Goal: Find specific fact: Find specific fact

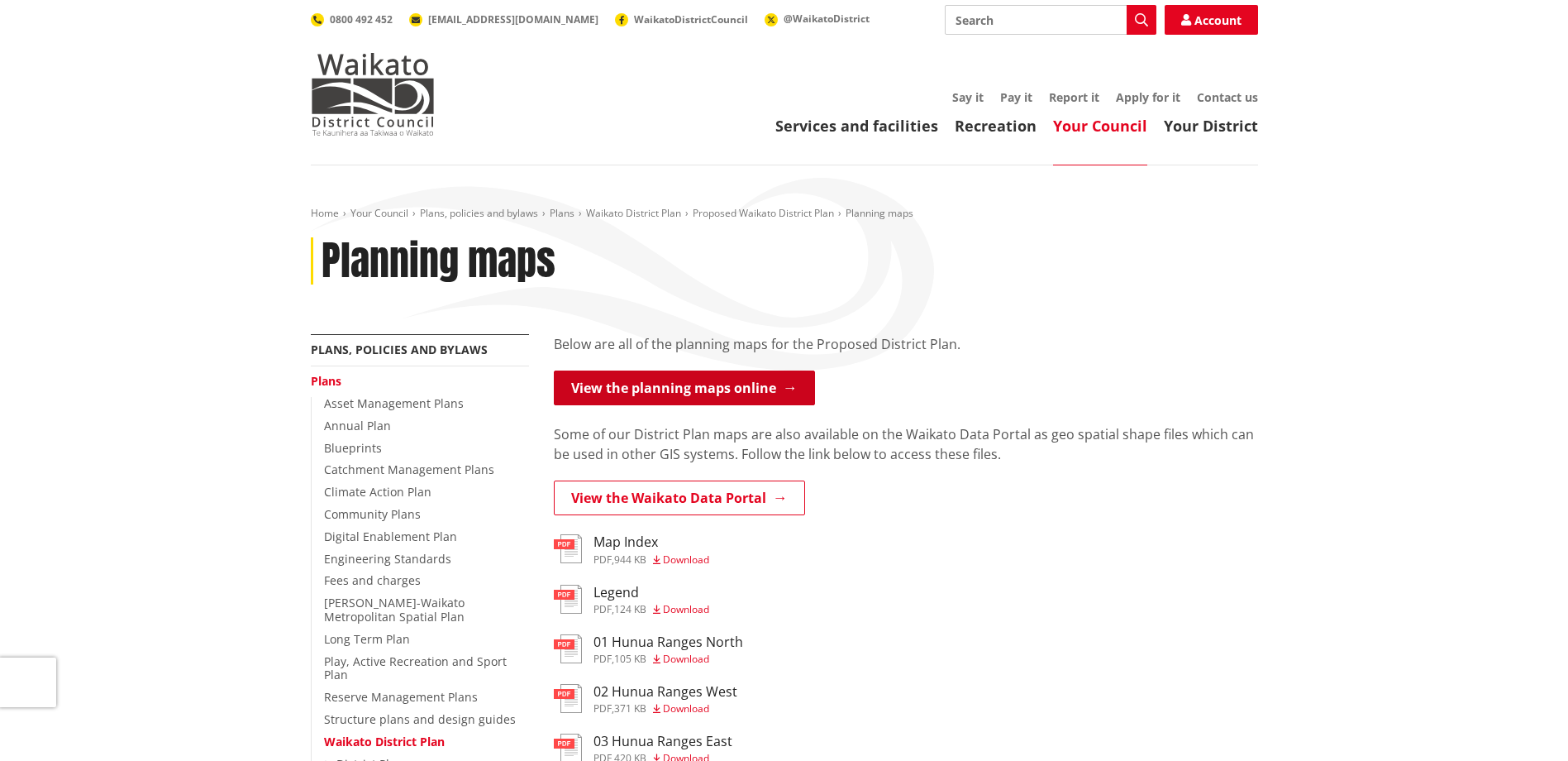
click at [755, 385] on link "View the planning maps online" at bounding box center [684, 387] width 261 height 35
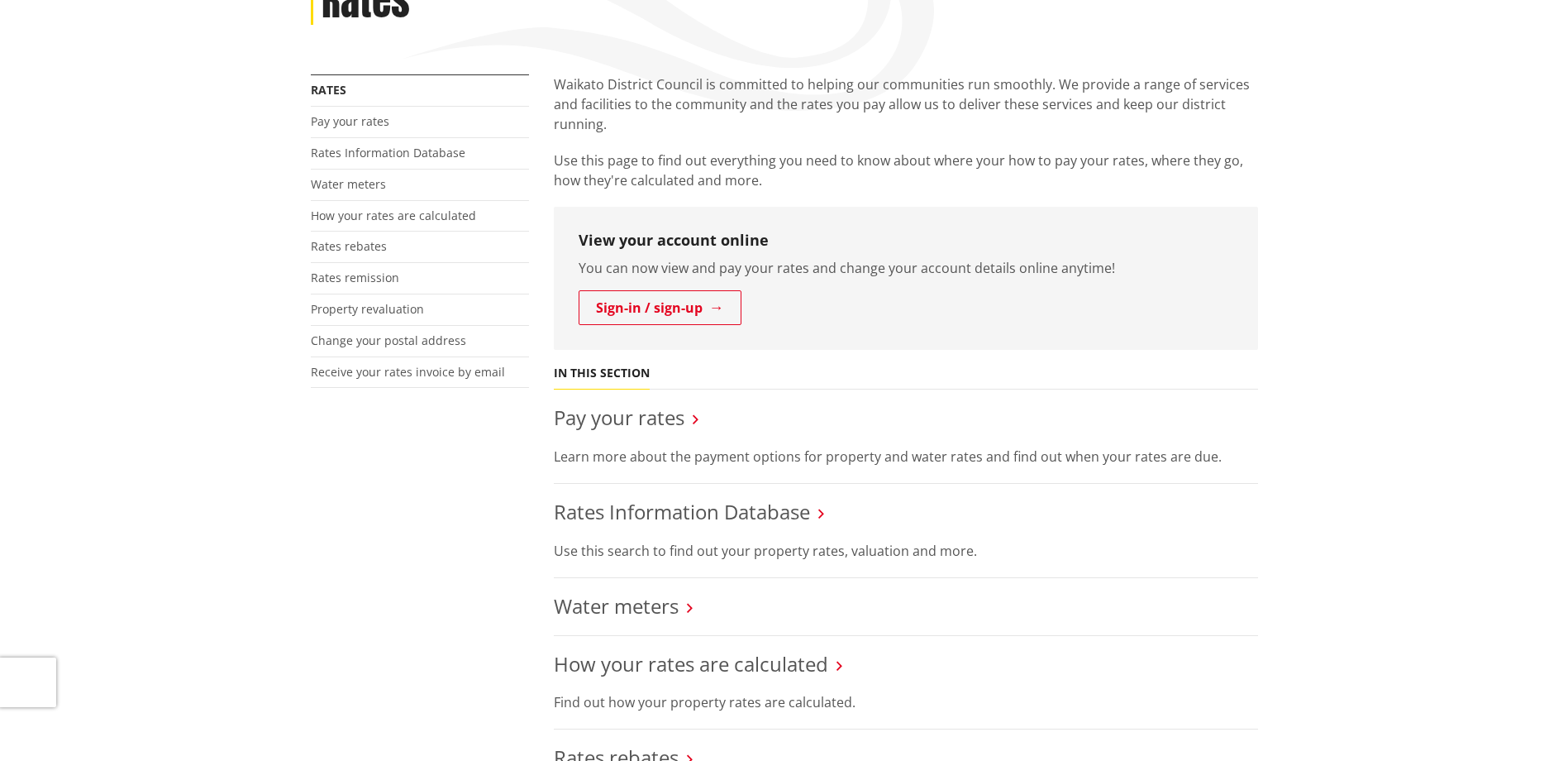
scroll to position [331, 0]
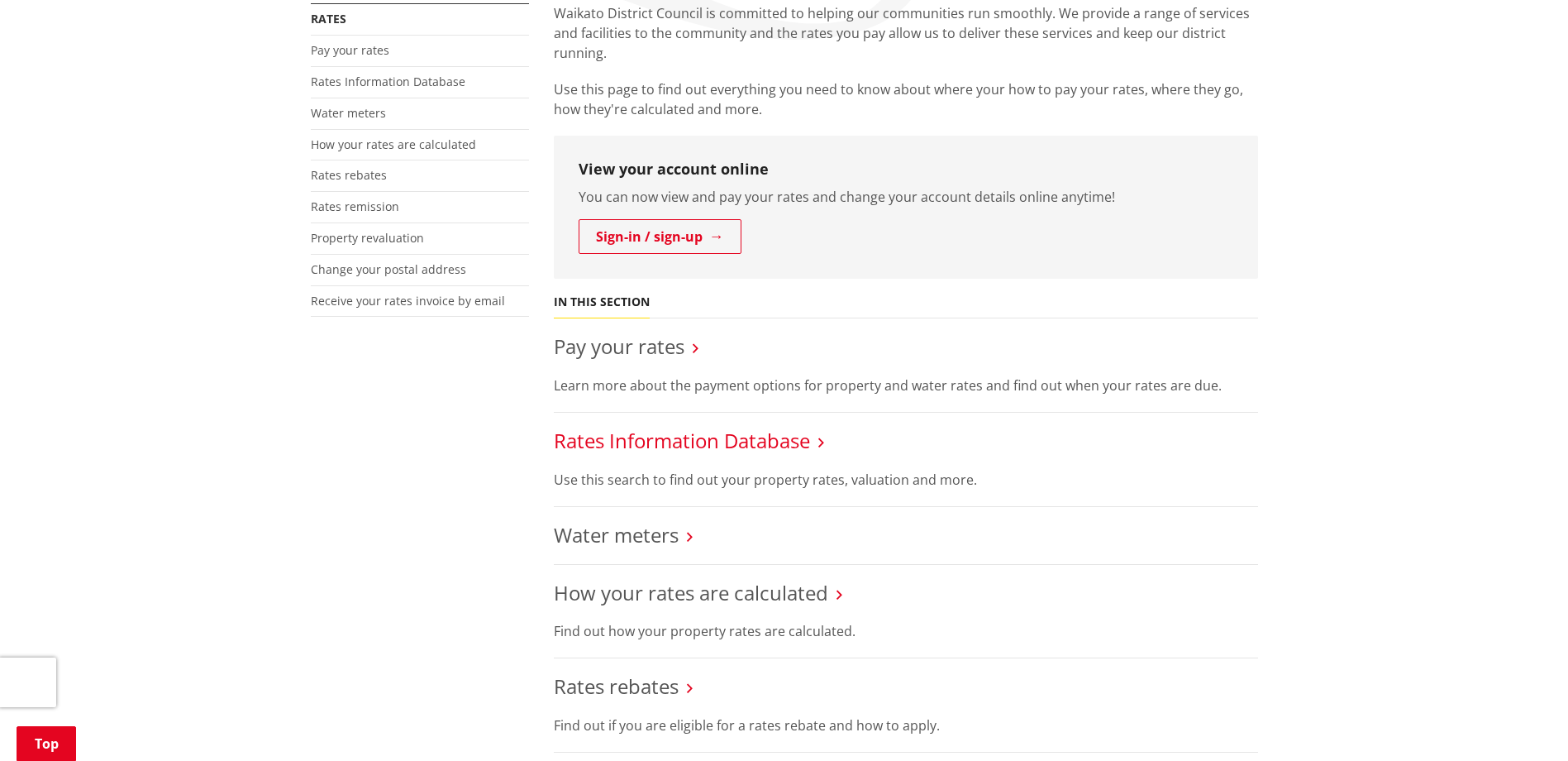
click at [736, 438] on link "Rates Information Database" at bounding box center [682, 440] width 256 height 27
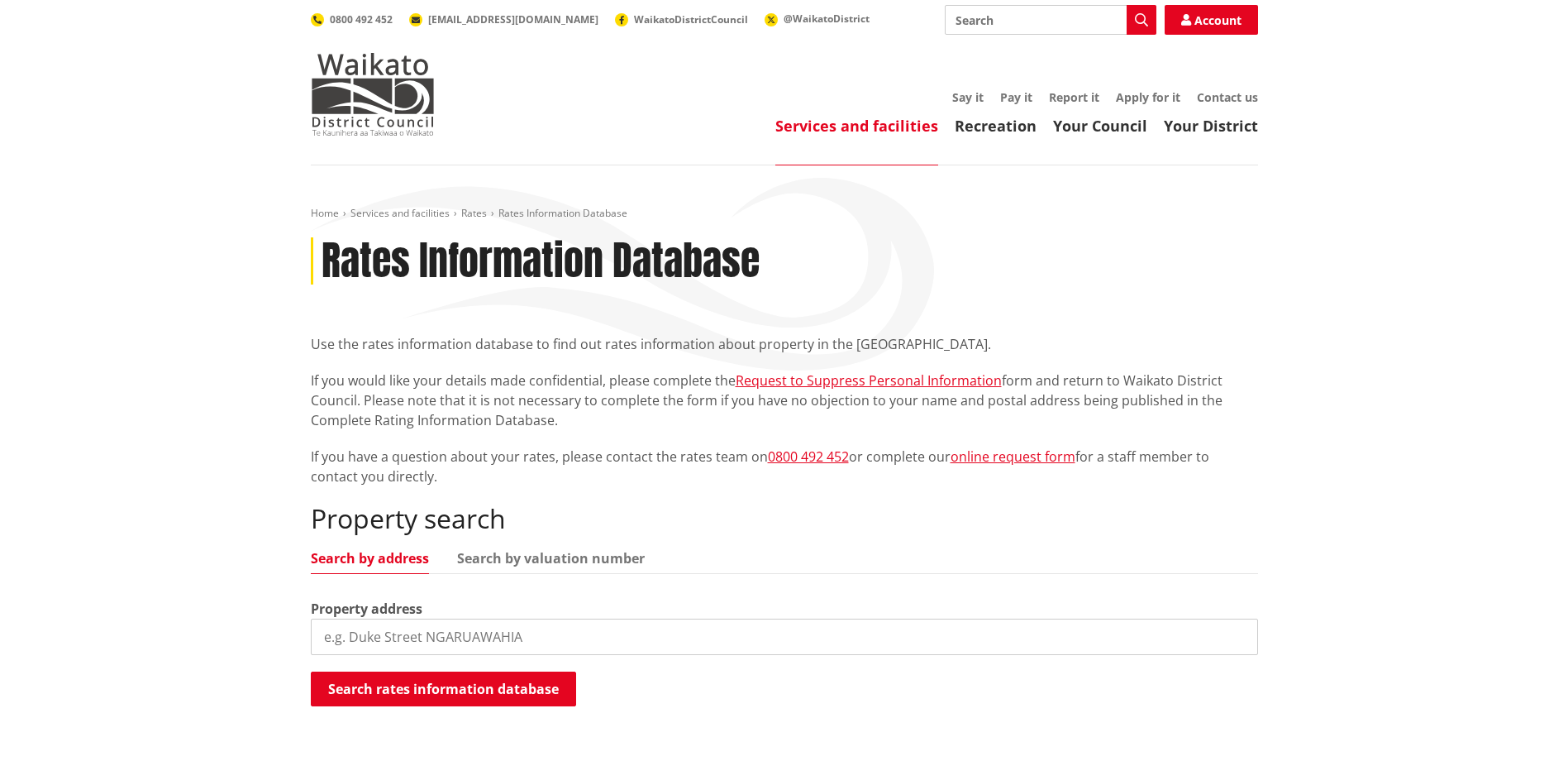
click at [397, 639] on input "search" at bounding box center [784, 636] width 947 height 37
type input "41 Russell Road"
click at [418, 697] on button "Search rates information database" at bounding box center [443, 688] width 265 height 35
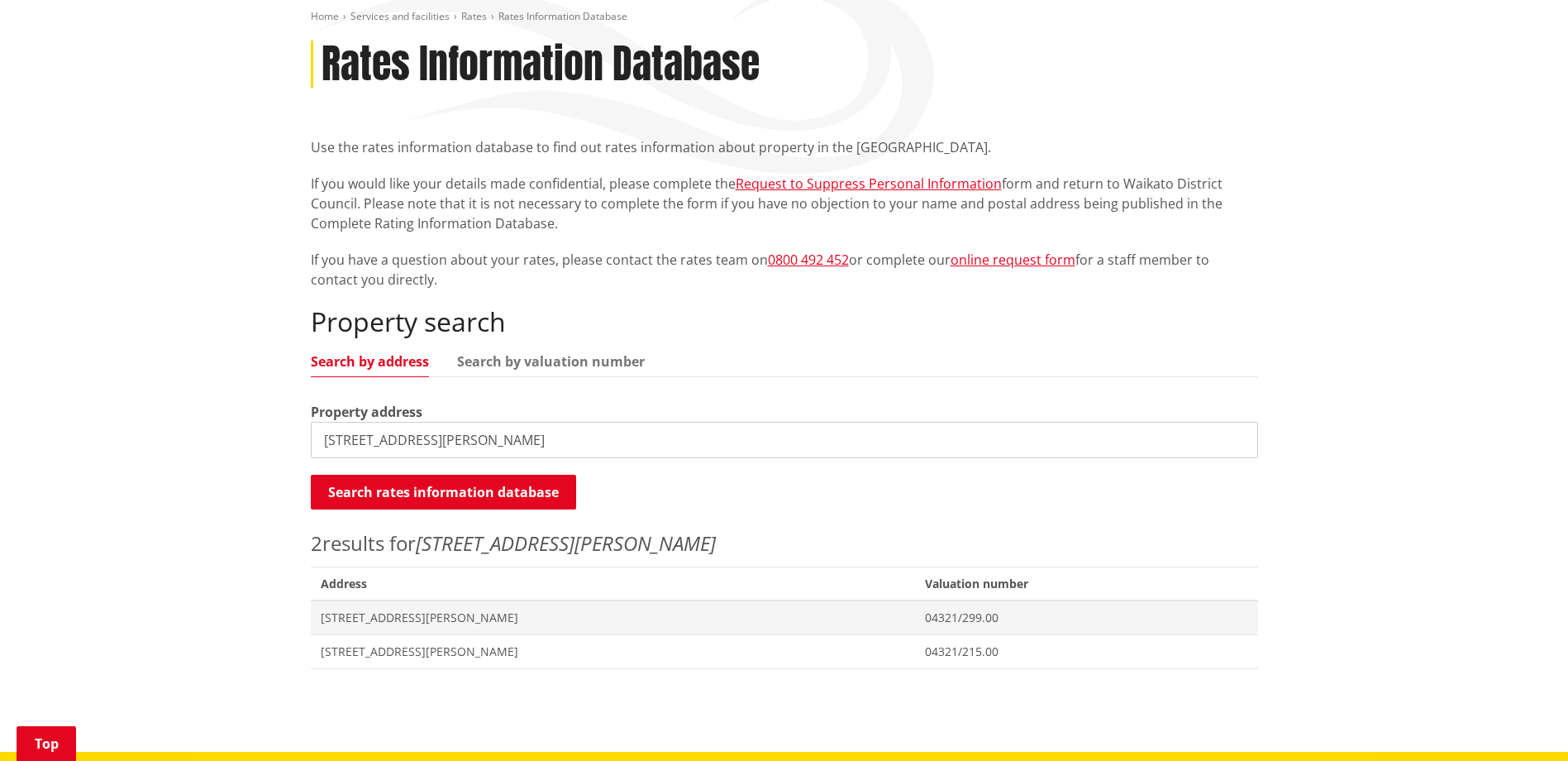
scroll to position [248, 0]
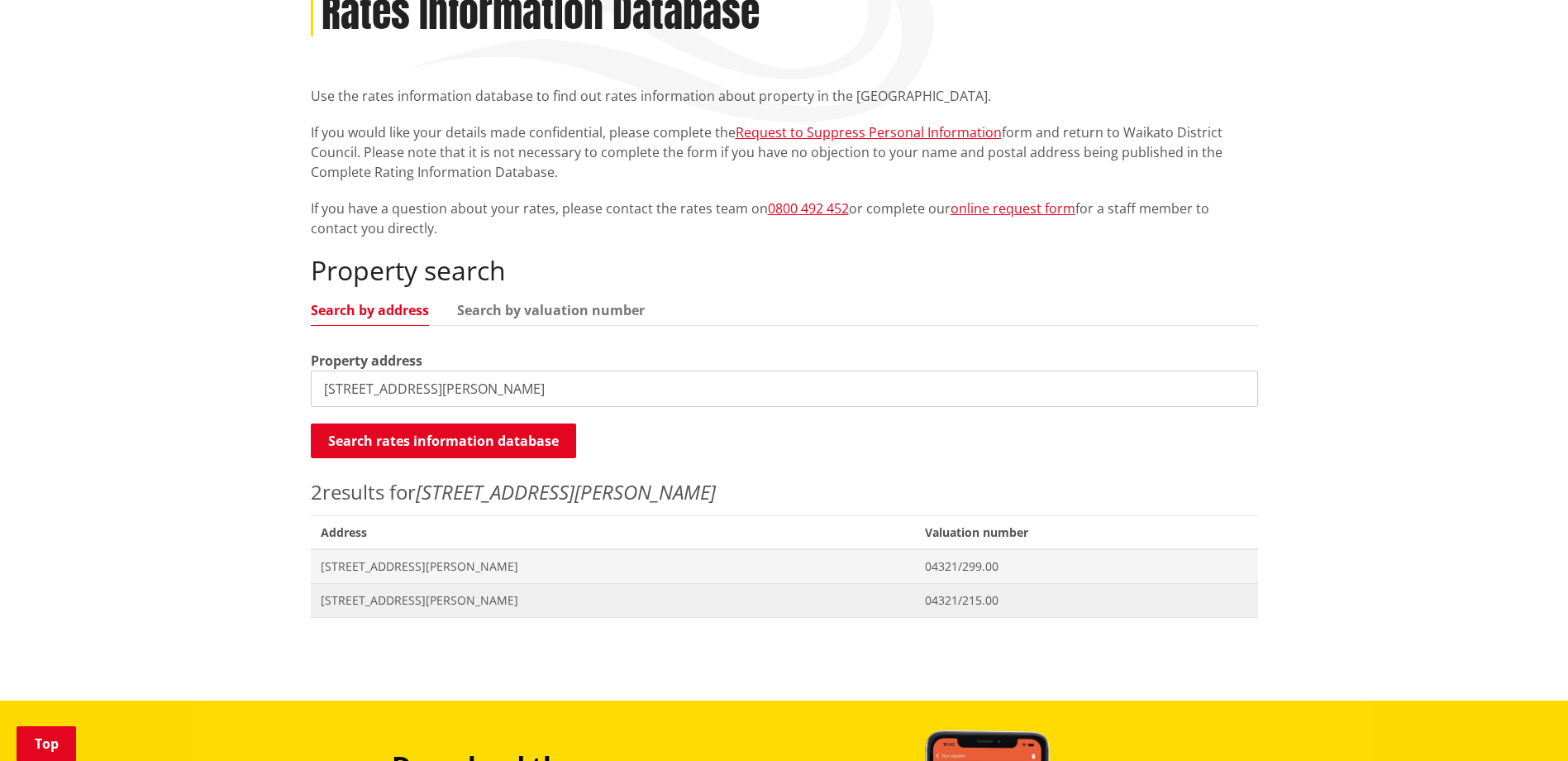
click at [390, 599] on span "[STREET_ADDRESS][PERSON_NAME]" at bounding box center [613, 599] width 585 height 16
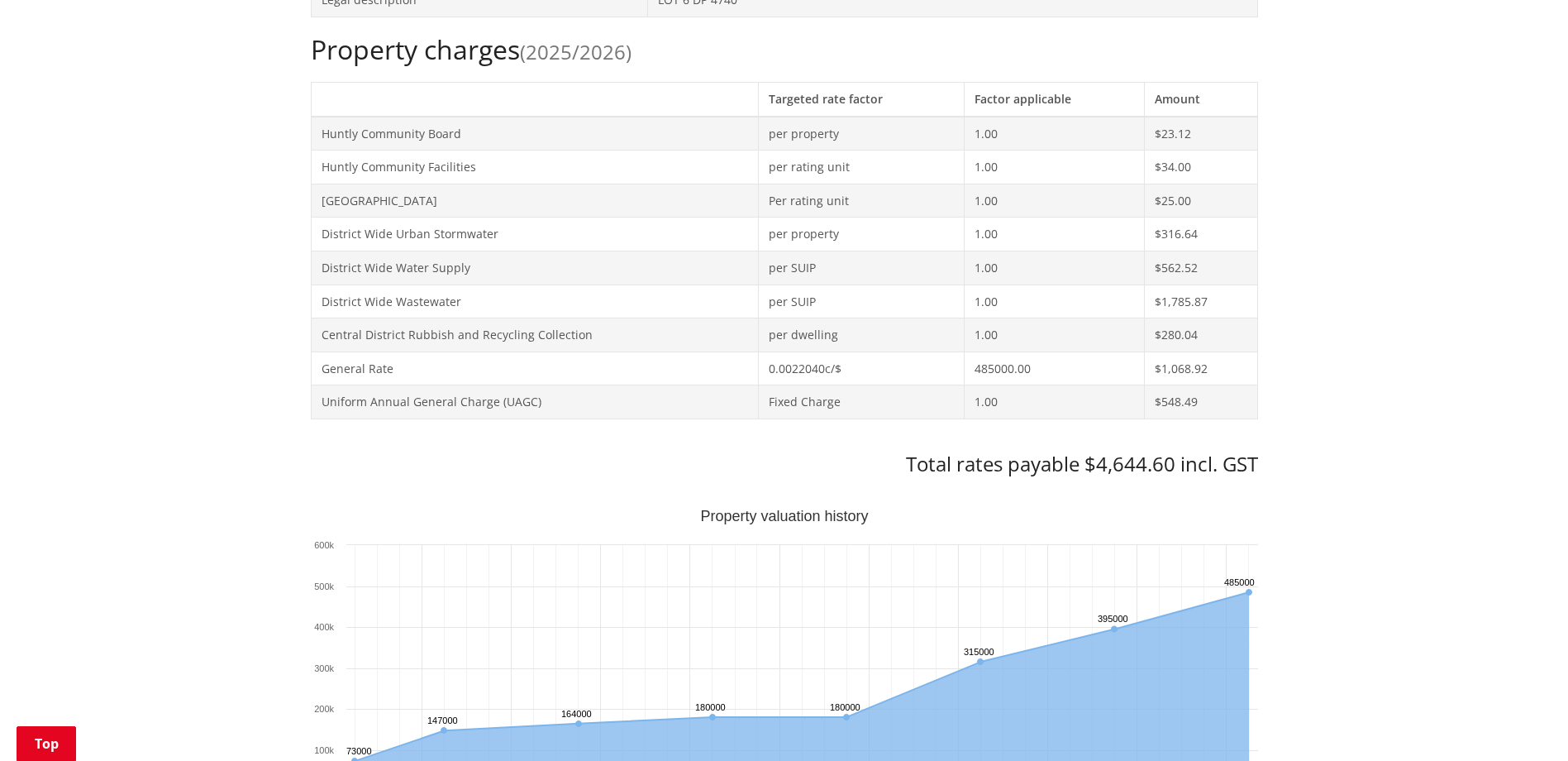
scroll to position [744, 0]
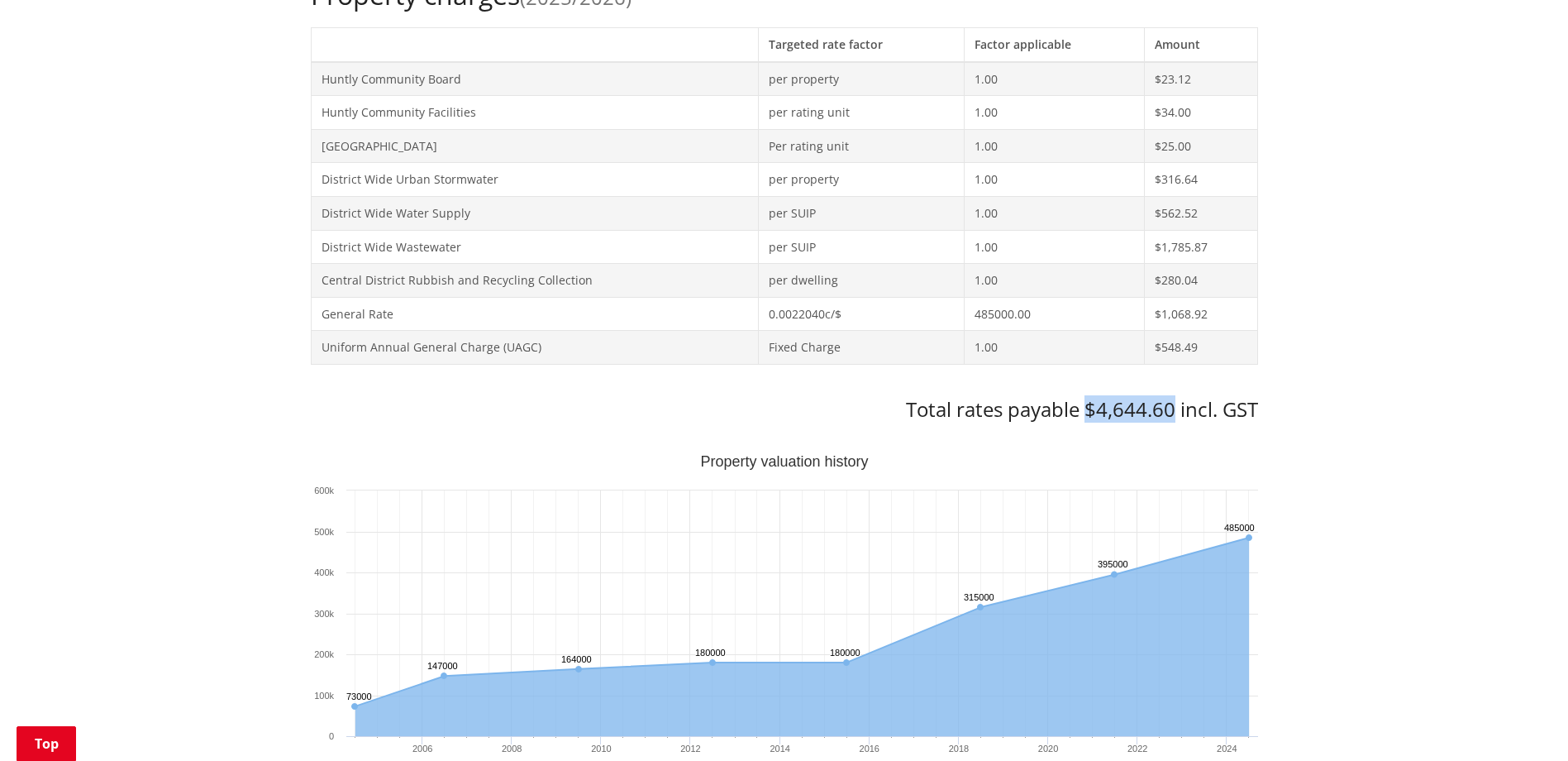
drag, startPoint x: 1170, startPoint y: 411, endPoint x: 1089, endPoint y: 415, distance: 81.1
click at [1089, 415] on h3 "Total rates payable $4,644.60 incl. GST" at bounding box center [784, 410] width 947 height 24
copy h3 "$4,644.60"
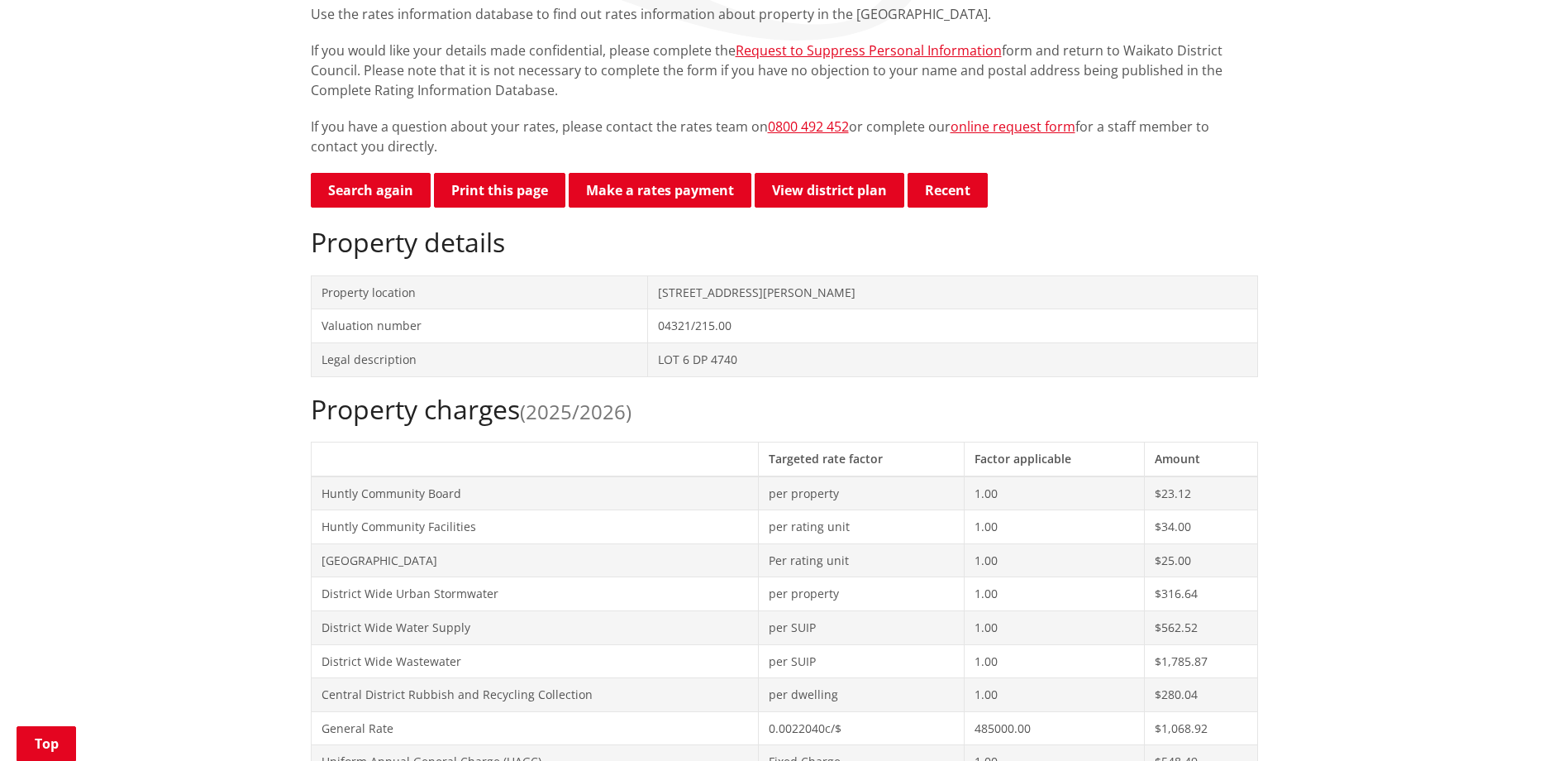
scroll to position [331, 0]
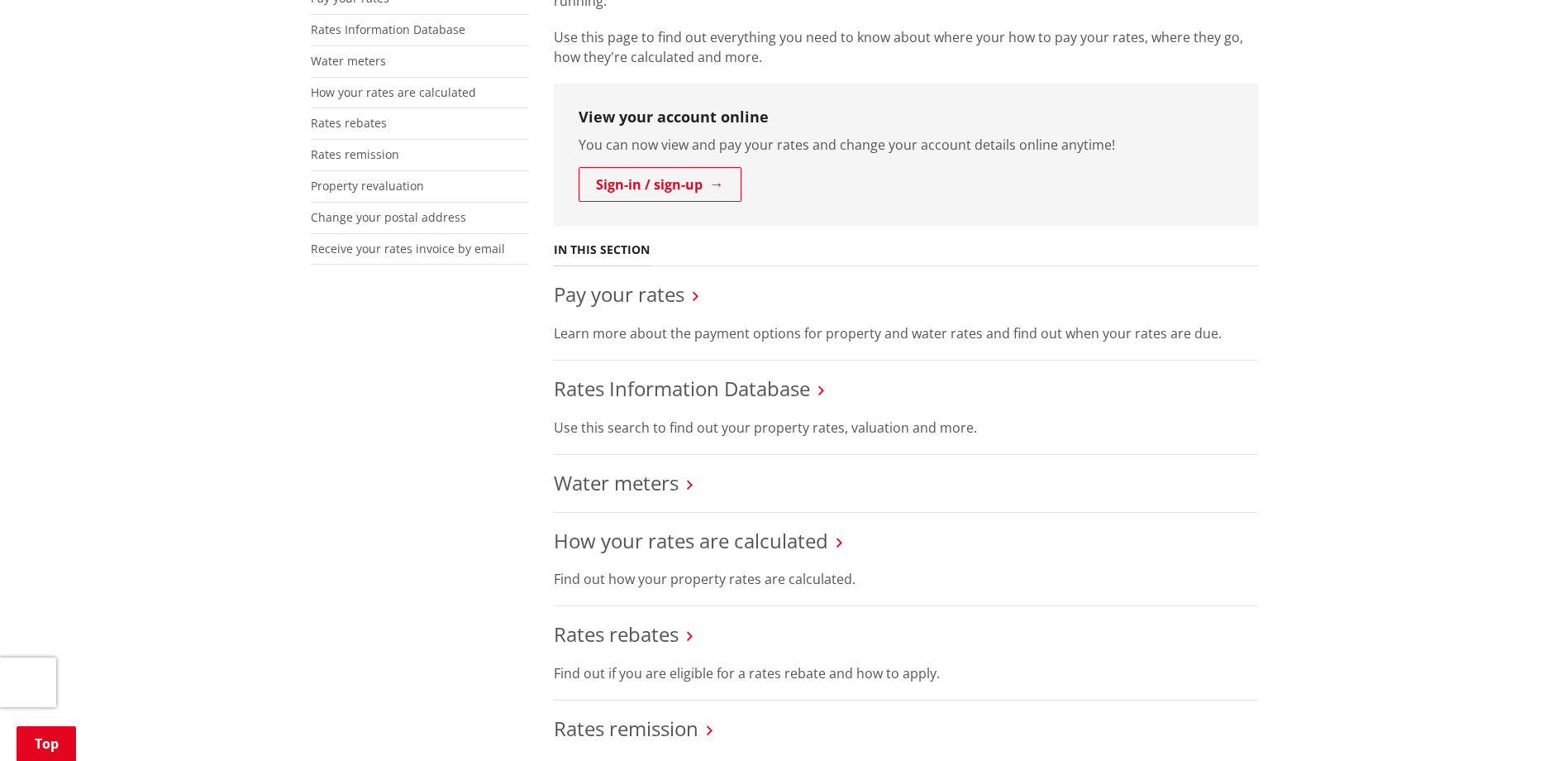
scroll to position [414, 0]
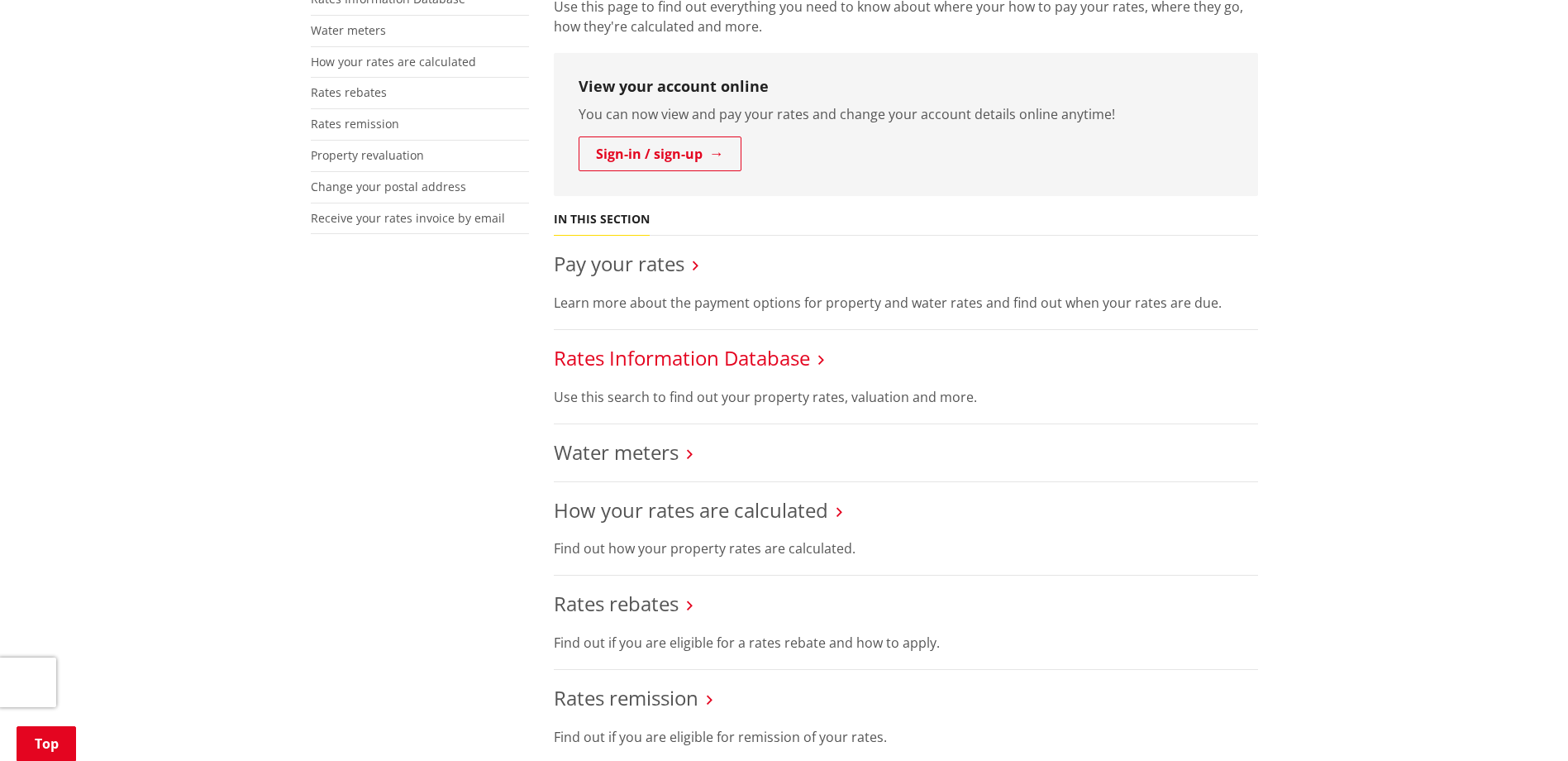
click at [783, 354] on link "Rates Information Database" at bounding box center [682, 357] width 256 height 27
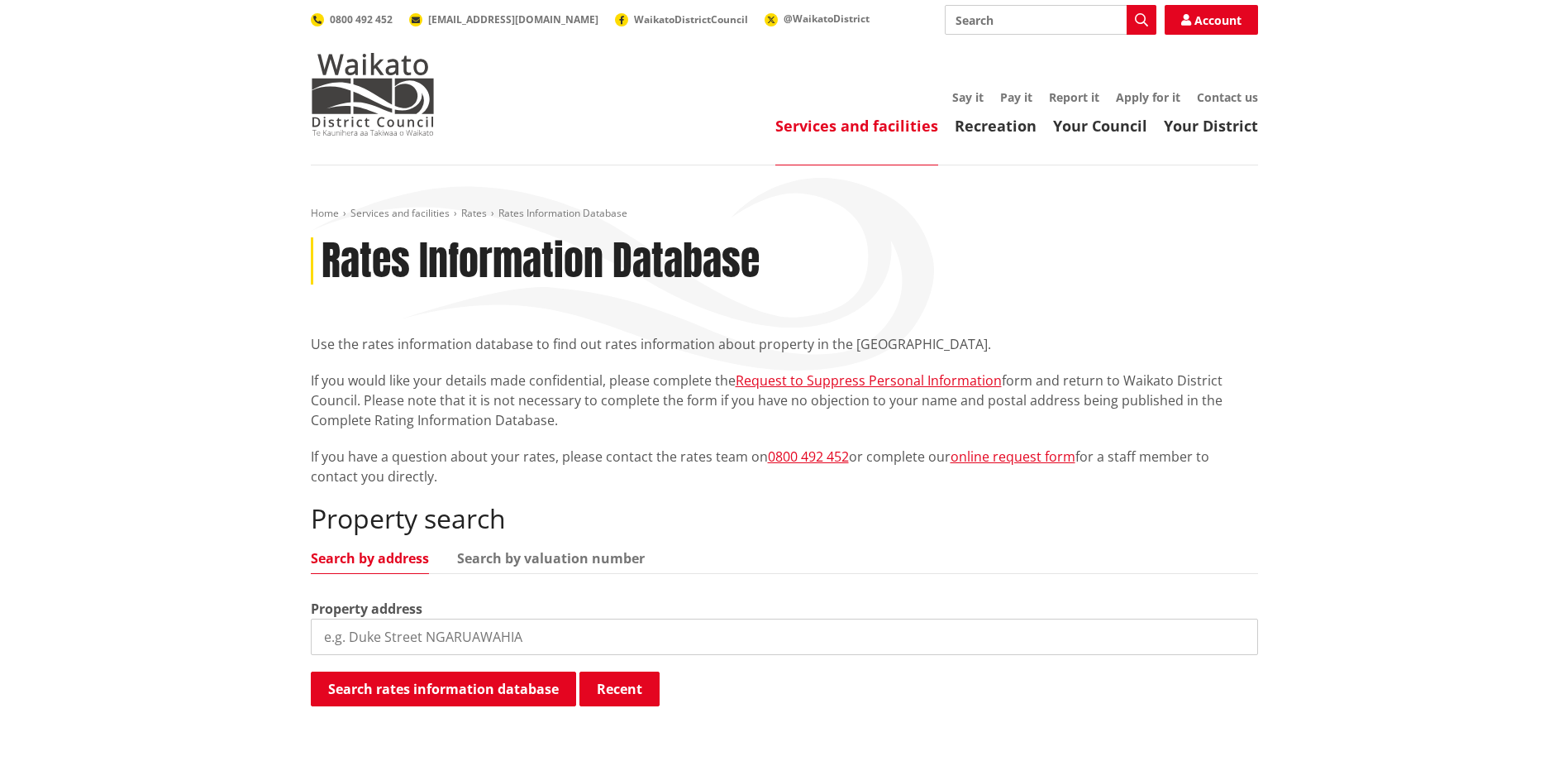
click at [385, 629] on input "search" at bounding box center [784, 636] width 947 height 37
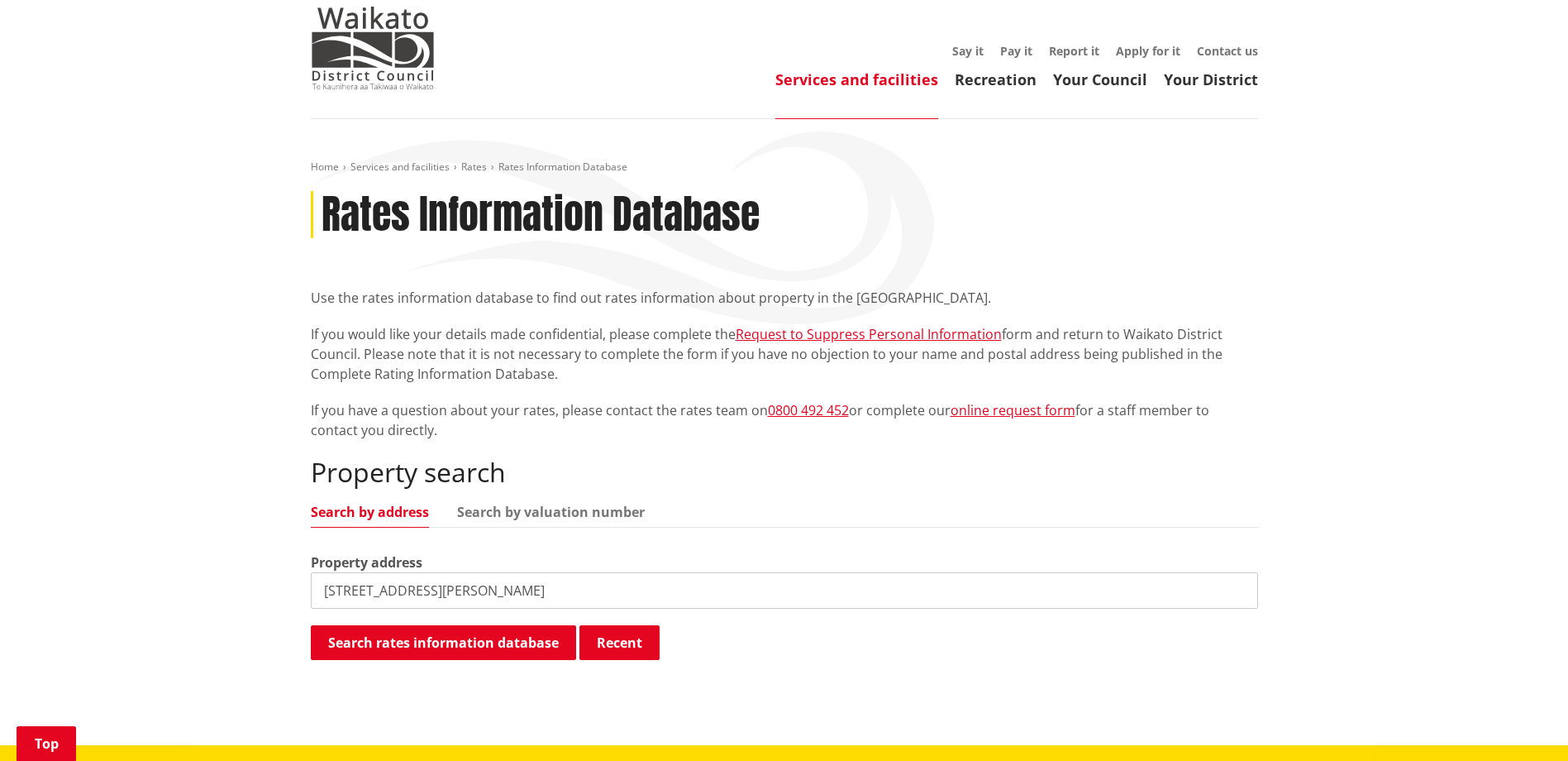
scroll to position [248, 0]
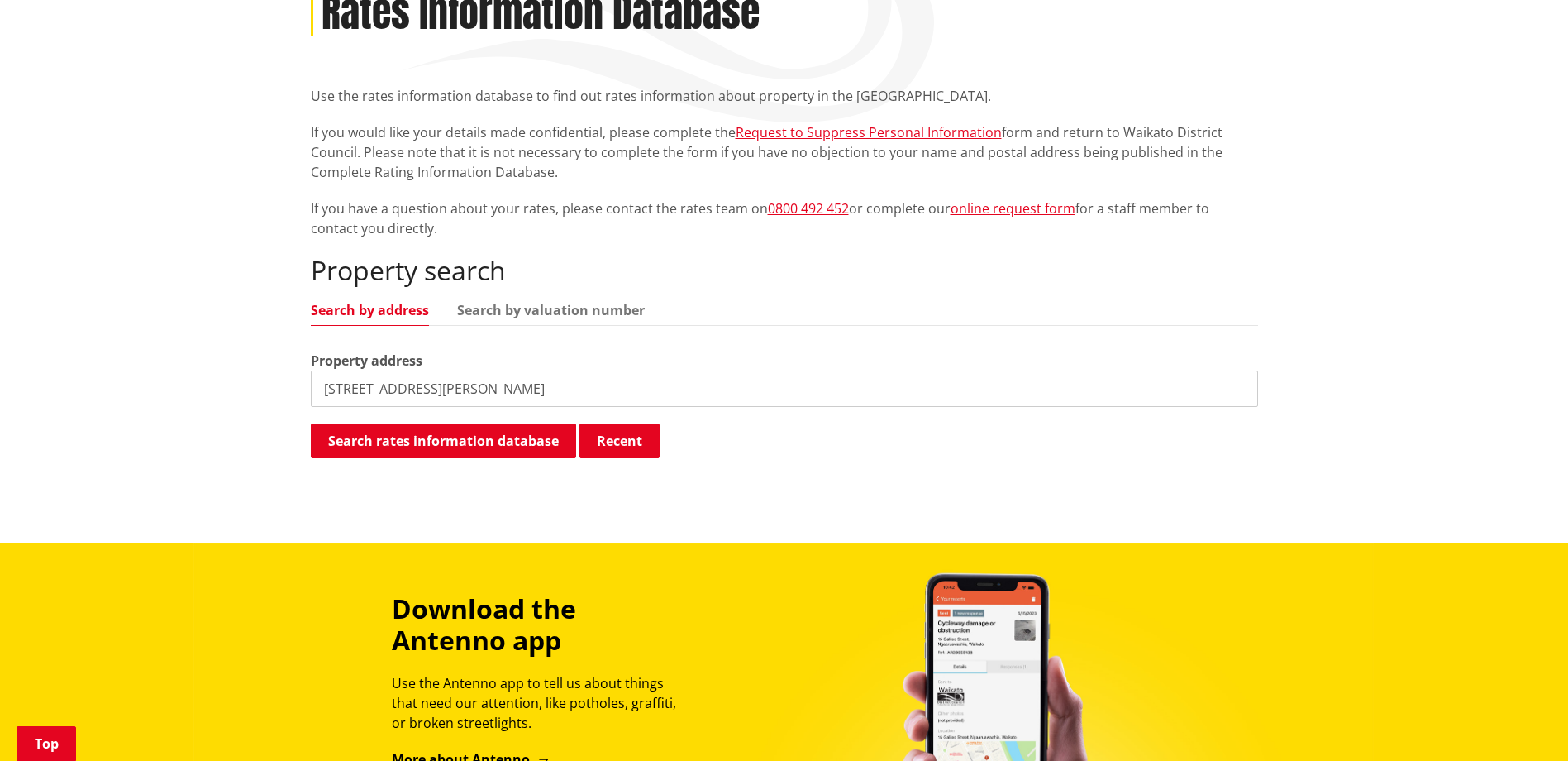
type input "[STREET_ADDRESS][PERSON_NAME]"
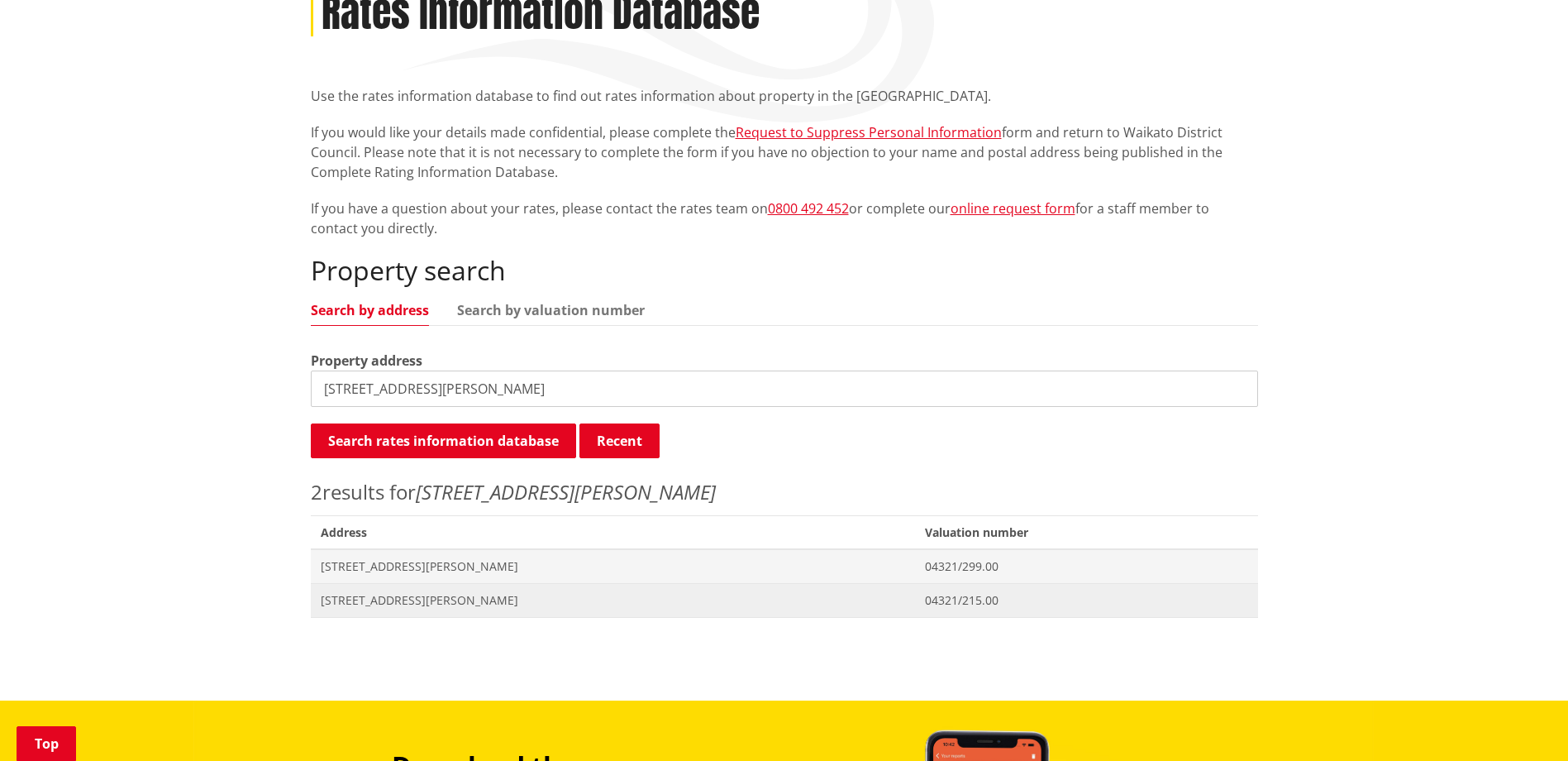
click at [377, 596] on span "[STREET_ADDRESS][PERSON_NAME]" at bounding box center [613, 599] width 585 height 16
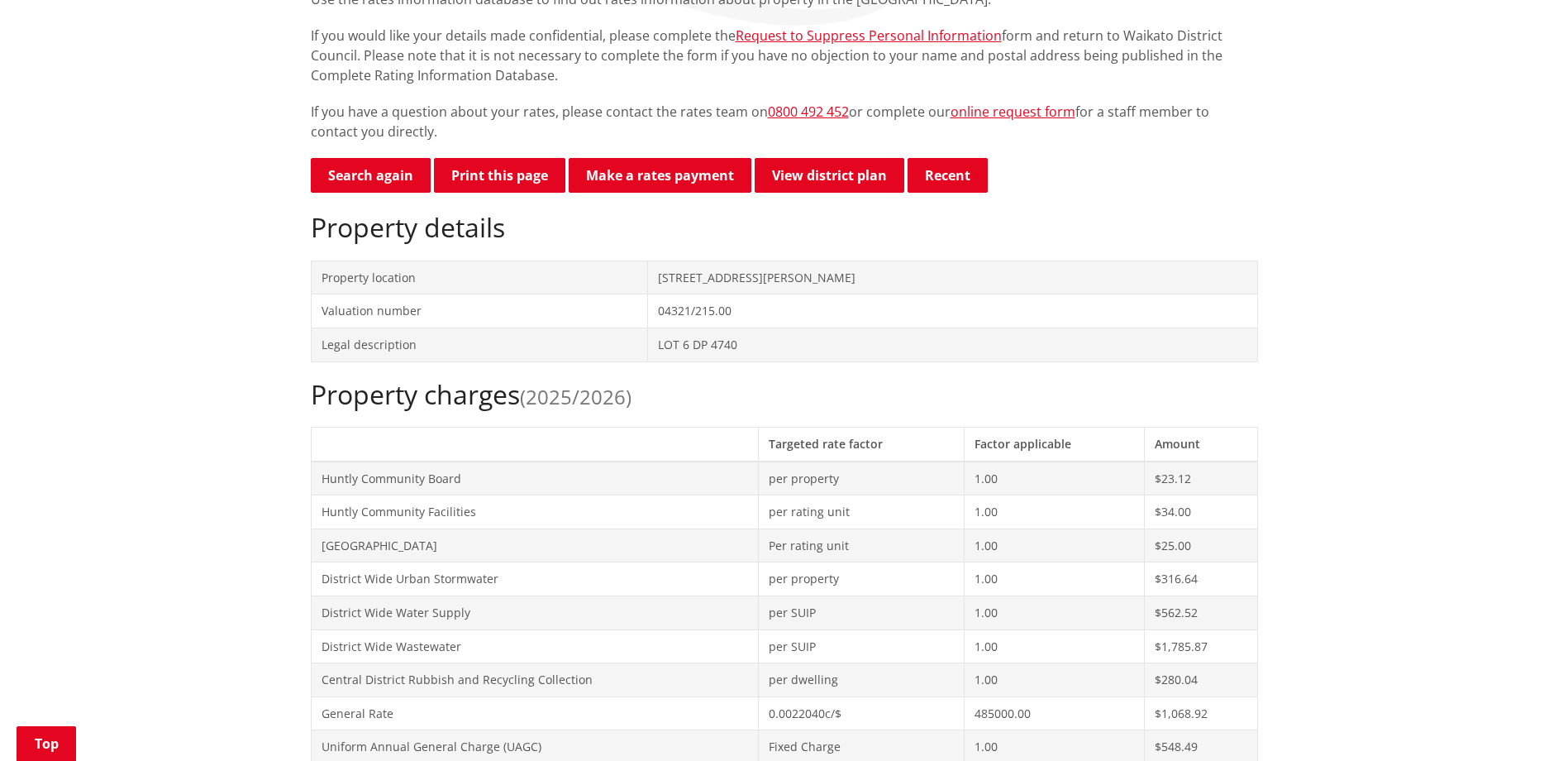
scroll to position [331, 0]
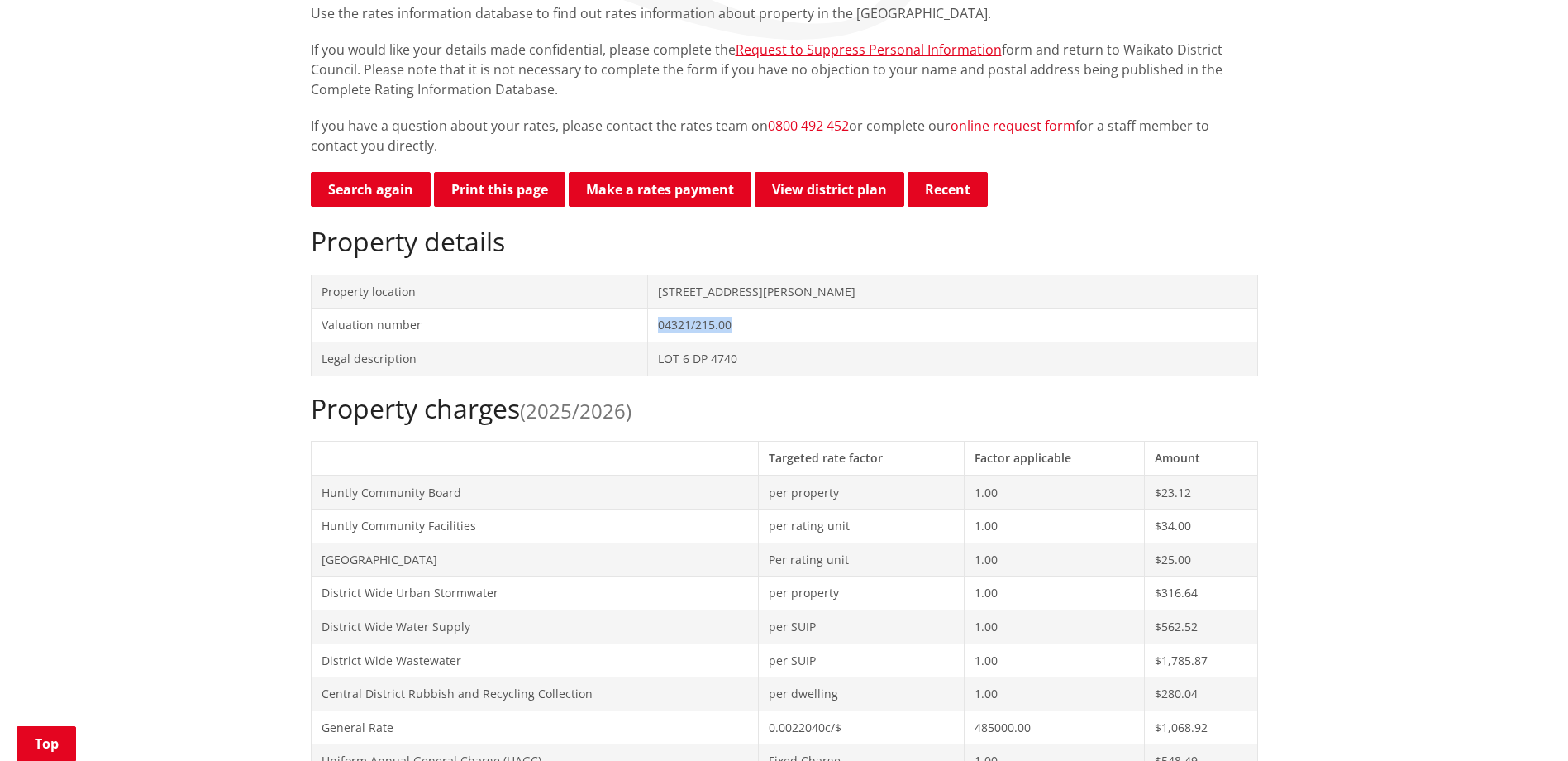
drag, startPoint x: 809, startPoint y: 320, endPoint x: 731, endPoint y: 323, distance: 78.1
click at [731, 323] on td "04321/215.00" at bounding box center [952, 326] width 609 height 34
drag, startPoint x: 731, startPoint y: 323, endPoint x: 753, endPoint y: 323, distance: 22.0
copy td "04321/215.00"
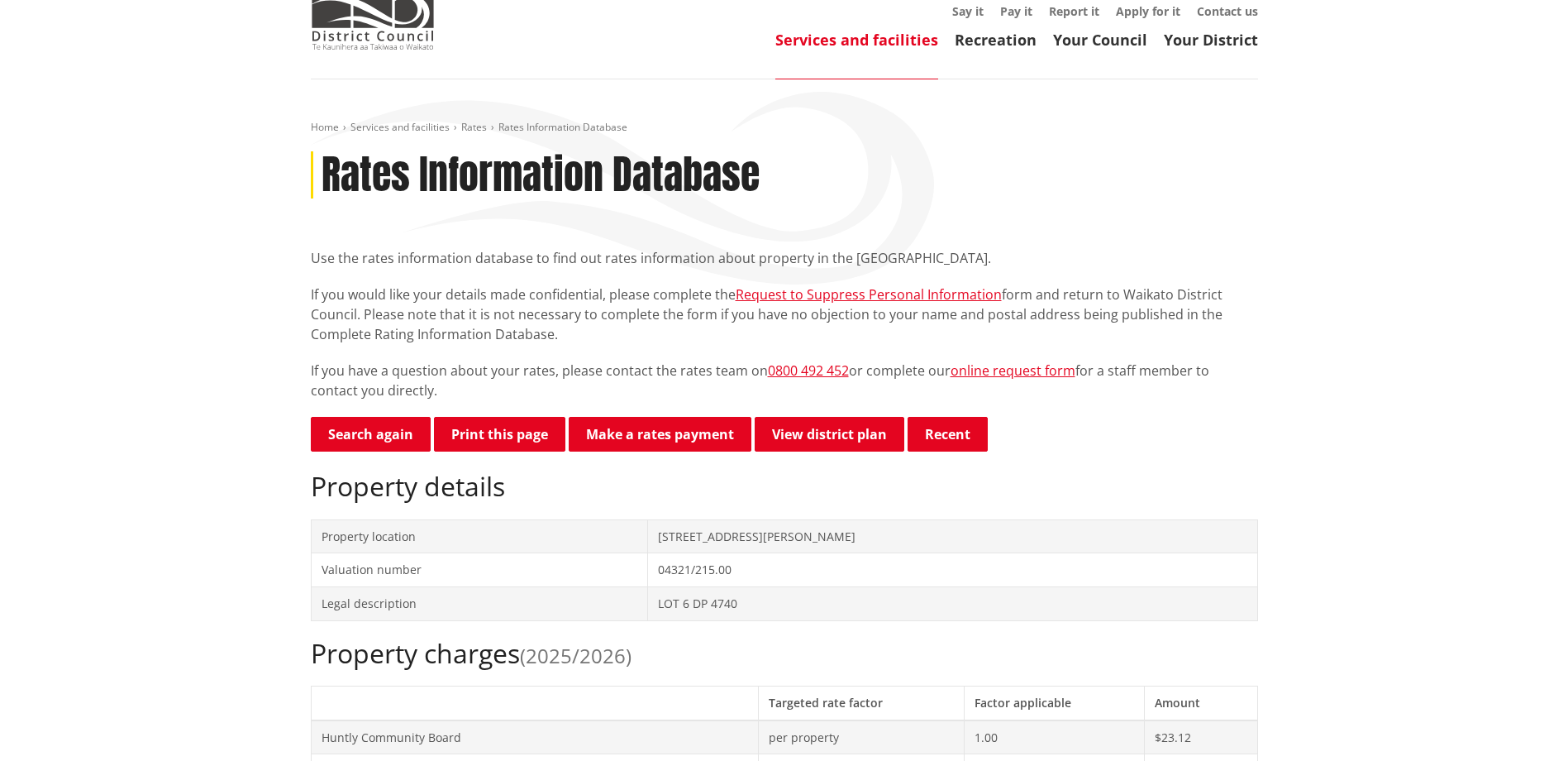
scroll to position [83, 0]
